Goal: Check status: Check status

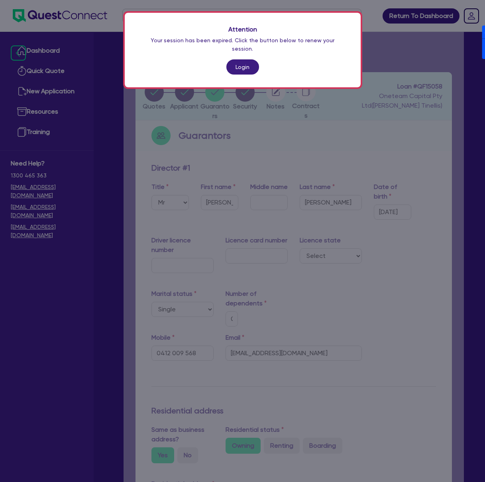
select select "MR"
select select "[GEOGRAPHIC_DATA]"
select select "SINGLE"
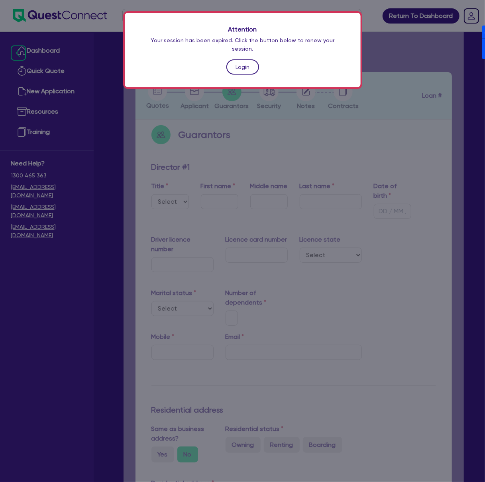
click at [242, 60] on link "Login" at bounding box center [243, 66] width 33 height 15
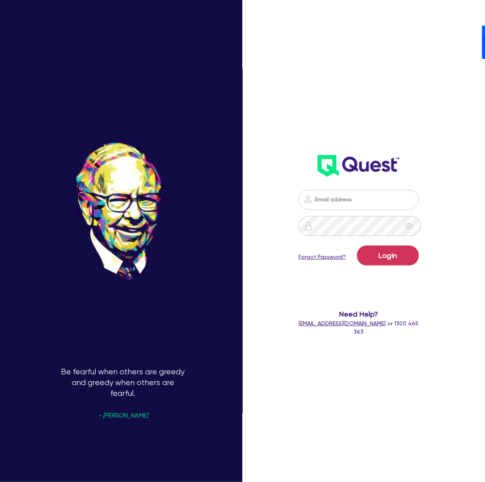
click at [359, 212] on nordpass-icon at bounding box center [359, 212] width 0 height 0
click at [0, 482] on nordpass-autofill-portal at bounding box center [0, 482] width 0 height 0
type input "dean.tinellis@quest.finance"
click at [401, 258] on button "Login" at bounding box center [388, 256] width 62 height 20
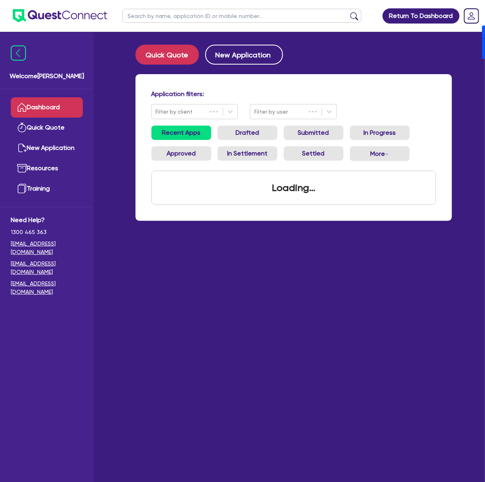
click at [232, 12] on input "text" at bounding box center [241, 16] width 239 height 14
paste input "QF15051"
type input "QF15051"
click at [348, 12] on button "submit" at bounding box center [354, 17] width 13 height 11
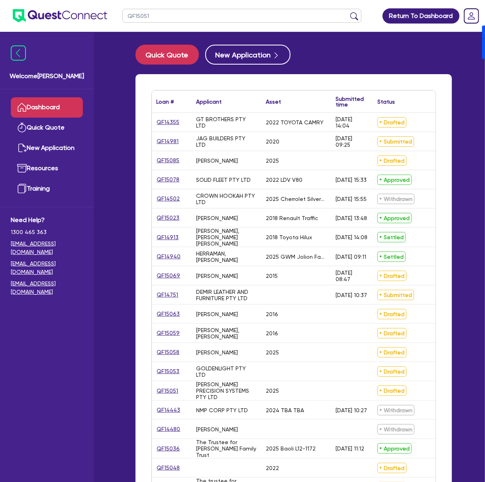
click at [211, 12] on input "QF15051" at bounding box center [241, 16] width 239 height 14
click at [348, 12] on button "submit" at bounding box center [354, 17] width 13 height 11
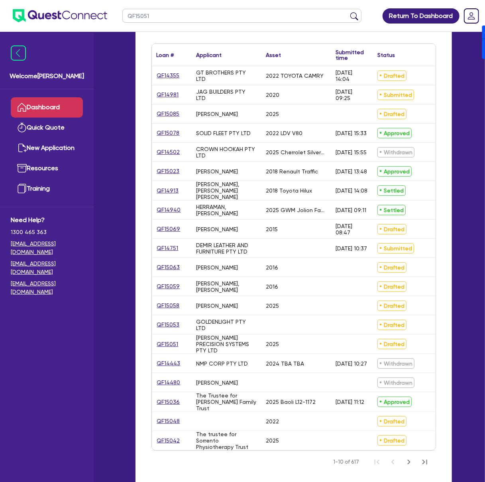
scroll to position [53, 0]
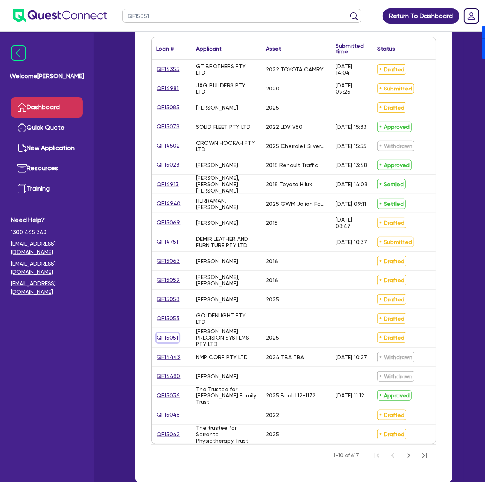
click at [172, 342] on link "QF15051" at bounding box center [168, 337] width 22 height 9
select select "SECONDARY_ASSETS"
select select "CNC_AND_EDGE_BENDERS"
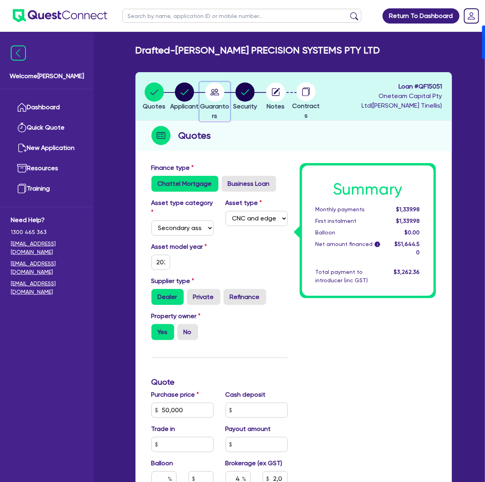
click at [219, 93] on icon "button" at bounding box center [215, 92] width 9 height 6
select select "MR"
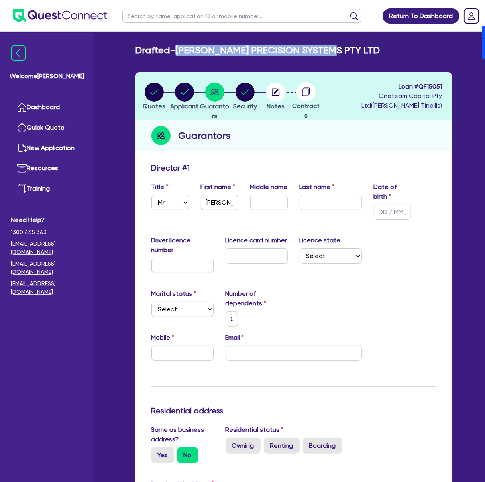
drag, startPoint x: 181, startPoint y: 50, endPoint x: 353, endPoint y: 51, distance: 171.9
click at [353, 51] on div "Drafted - REID PRECISION SYSTEMS PTY LTD" at bounding box center [294, 51] width 329 height 12
copy h2 "REID PRECISION SYSTEMS PTY LTD"
